Goal: Register for event/course

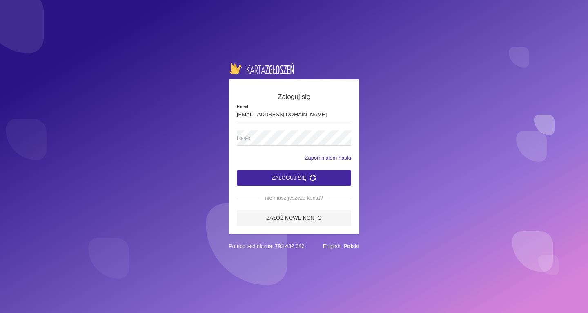
type input "[EMAIL_ADDRESS][DOMAIN_NAME]"
click at [275, 141] on span "Hasło" at bounding box center [290, 138] width 106 height 8
click at [237, 170] on button "Zaloguj się" at bounding box center [294, 178] width 114 height 16
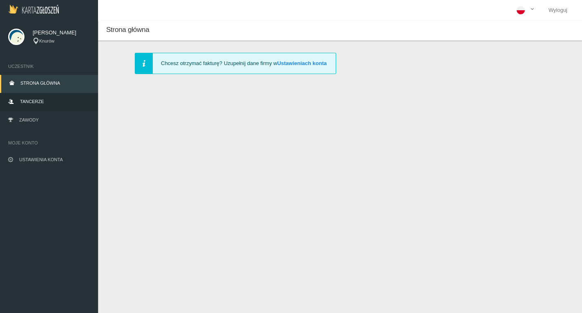
click at [39, 102] on span "Tancerze" at bounding box center [32, 101] width 24 height 5
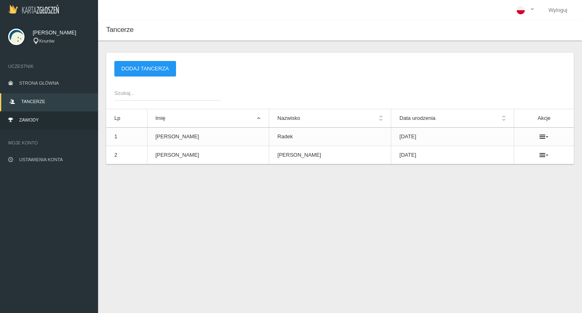
click at [31, 119] on span "Zawody" at bounding box center [29, 119] width 20 height 5
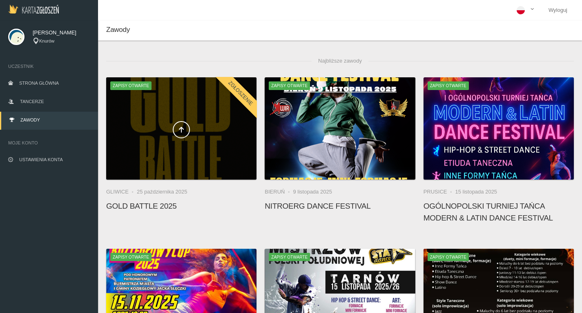
click at [213, 136] on span at bounding box center [181, 129] width 150 height 17
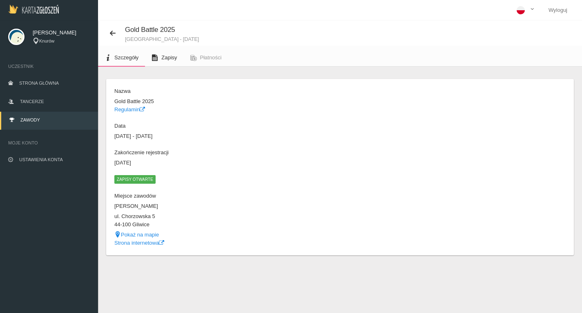
click at [172, 60] on span "Zapisy" at bounding box center [169, 57] width 16 height 6
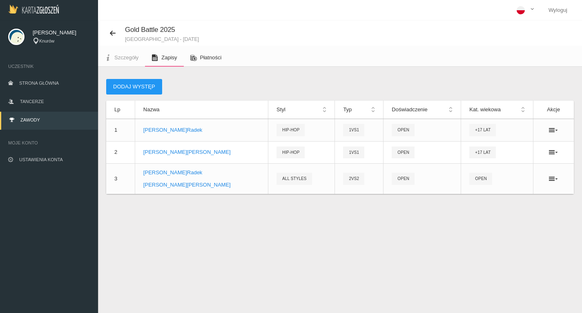
click at [207, 54] on link "Płatności" at bounding box center [206, 58] width 45 height 18
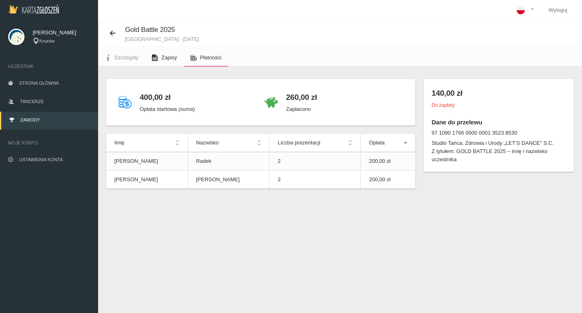
click at [164, 58] on span "Zapisy" at bounding box center [169, 57] width 16 height 6
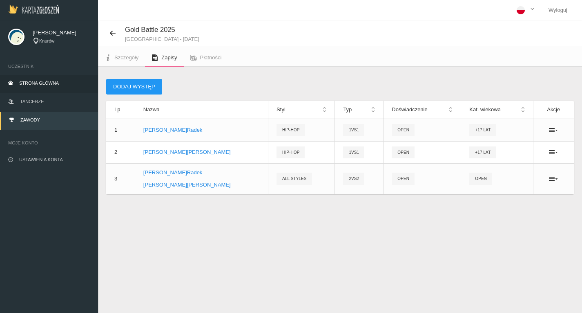
click at [59, 83] on link "Strona główna" at bounding box center [49, 84] width 98 height 18
